Goal: Task Accomplishment & Management: Use online tool/utility

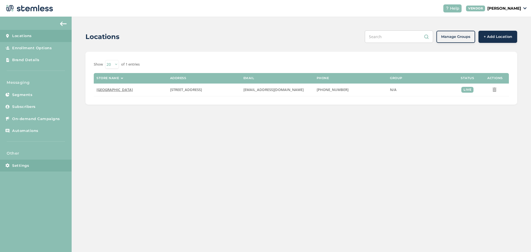
click at [20, 167] on span "Settings" at bounding box center [20, 166] width 17 height 6
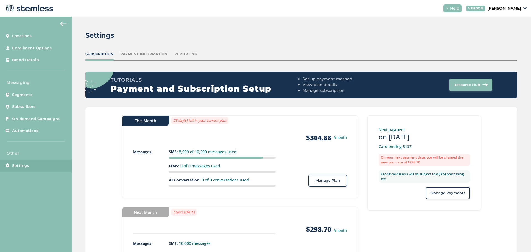
click at [333, 180] on span "Manage Plan" at bounding box center [328, 181] width 24 height 6
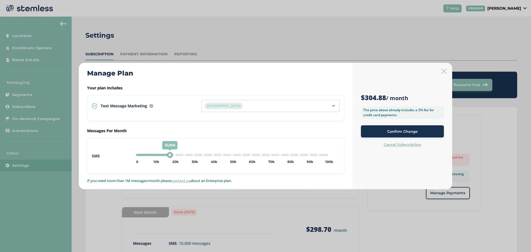
type input "20000"
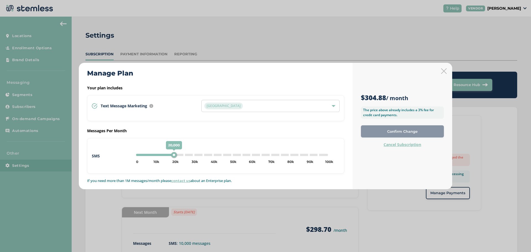
drag, startPoint x: 155, startPoint y: 157, endPoint x: 174, endPoint y: 158, distance: 18.8
click at [174, 158] on div "20,000" at bounding box center [174, 155] width 6 height 6
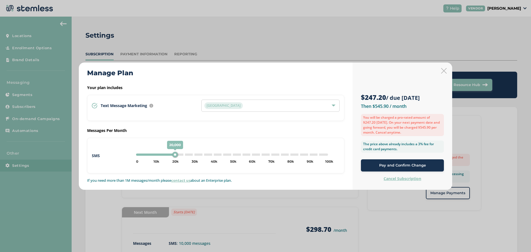
click at [388, 170] on button "Pay and Confirm Change" at bounding box center [402, 165] width 83 height 12
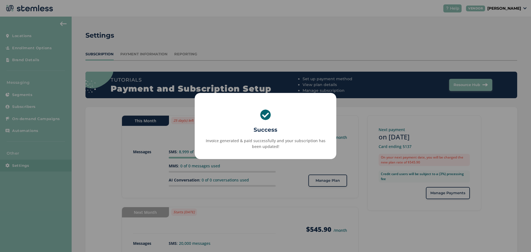
click at [273, 224] on div "× Success Invoice generated & paid successfully and your subscription has been …" at bounding box center [265, 126] width 531 height 252
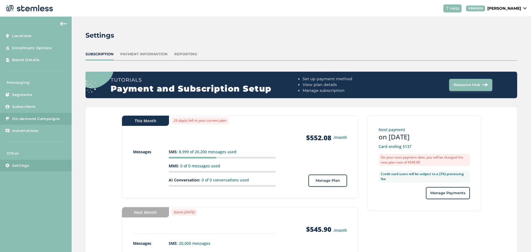
click at [23, 123] on link "On-demand Campaigns" at bounding box center [36, 119] width 72 height 12
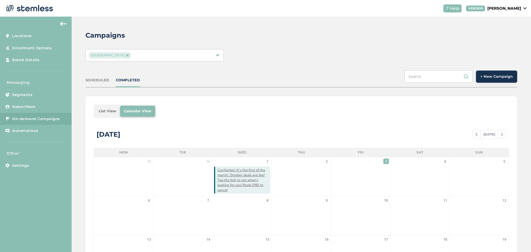
click at [481, 77] on span "+ New Campaign" at bounding box center [497, 77] width 32 height 6
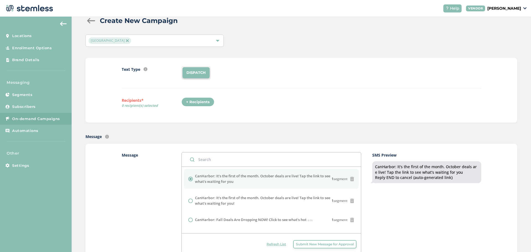
scroll to position [28, 0]
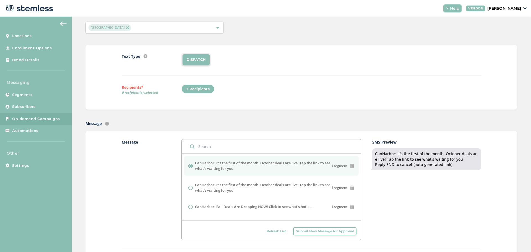
click at [309, 234] on span "Submit New Message for Approval" at bounding box center [325, 231] width 58 height 5
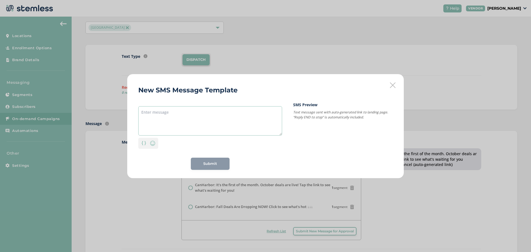
click at [240, 125] on textarea at bounding box center [210, 120] width 144 height 29
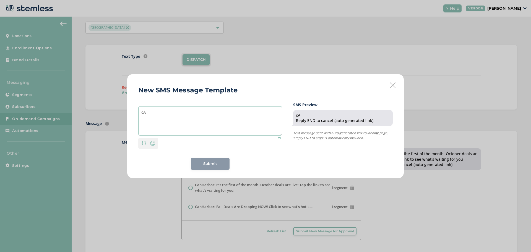
type textarea "c"
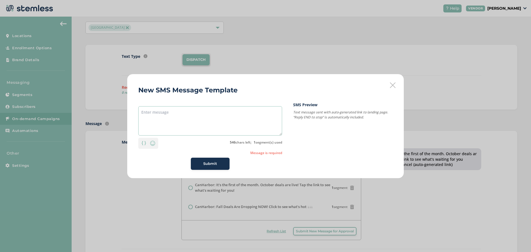
type textarea "c"
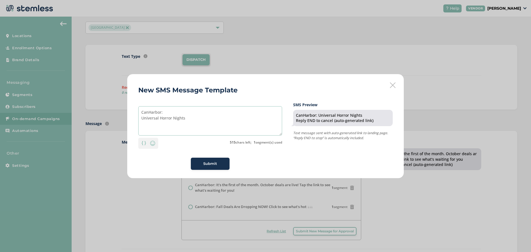
click at [143, 120] on textarea "CanHarbor: Universal Horror Nights" at bounding box center [210, 120] width 144 height 29
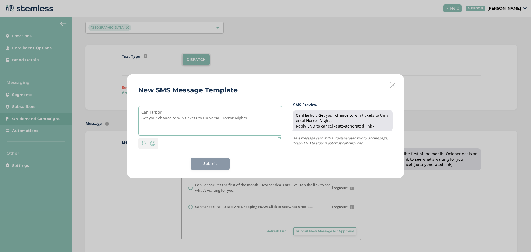
click at [264, 120] on textarea "CanHarbor: Get your chance to win tickets to Universal Horror Nights" at bounding box center [210, 120] width 144 height 29
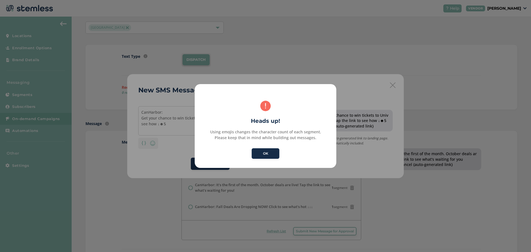
click at [277, 155] on button "OK" at bounding box center [266, 153] width 28 height 11
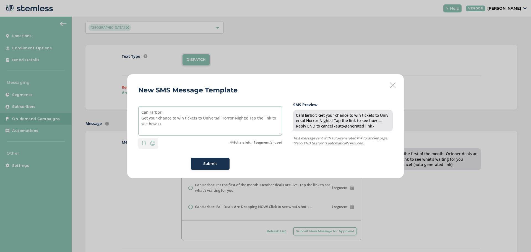
click at [202, 127] on textarea "CanHarbor: Get your chance to win tickets to Universal Horror Nights! Tap the l…" at bounding box center [210, 120] width 144 height 29
type textarea "CanHarbor: Get your chance to win tickets to Universal Horror Nights! Tap the l…"
click at [209, 164] on span "Submit" at bounding box center [210, 164] width 14 height 6
